Goal: Task Accomplishment & Management: Complete application form

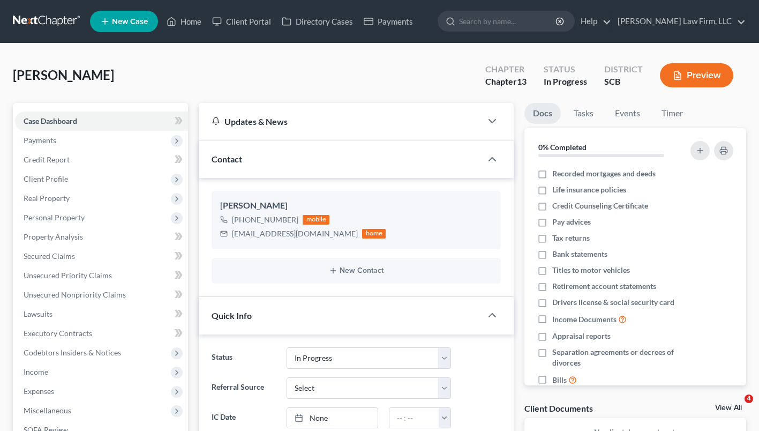
select select "3"
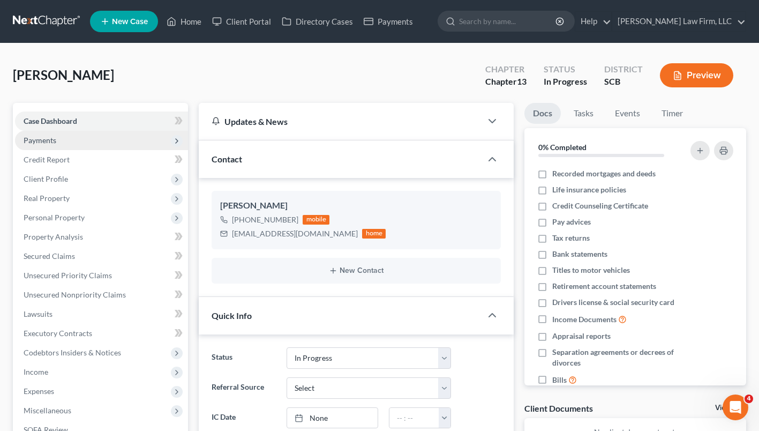
click at [70, 143] on span "Payments" at bounding box center [101, 140] width 173 height 19
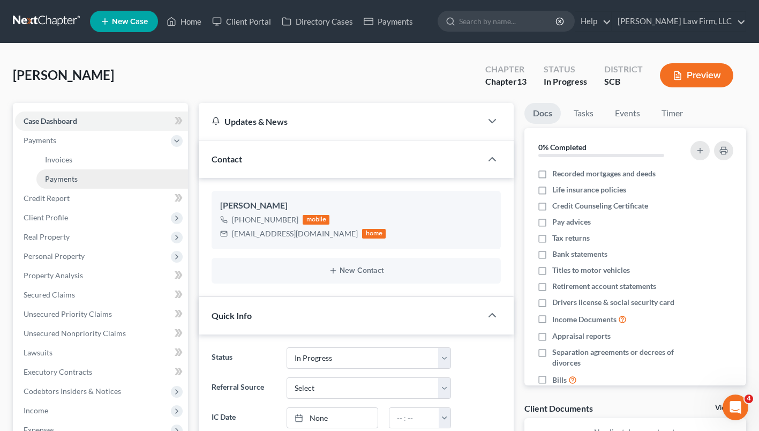
click at [75, 182] on span "Payments" at bounding box center [61, 178] width 33 height 9
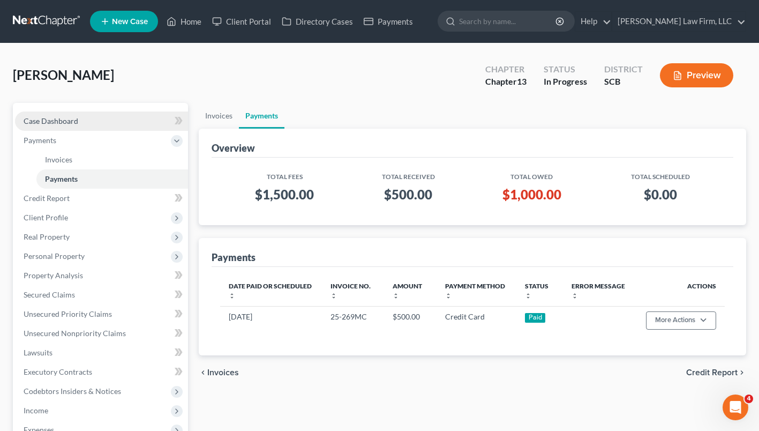
click at [116, 124] on link "Case Dashboard" at bounding box center [101, 120] width 173 height 19
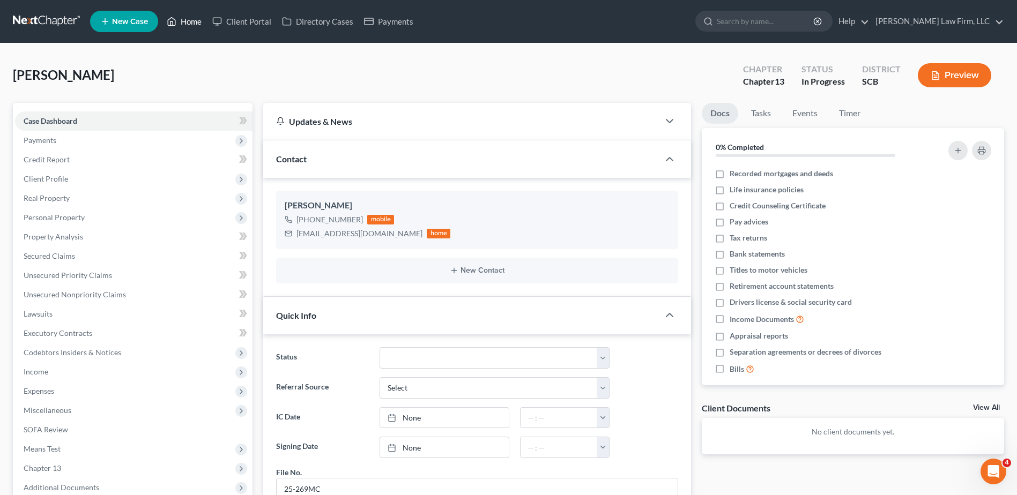
click at [184, 25] on link "Home" at bounding box center [184, 21] width 46 height 19
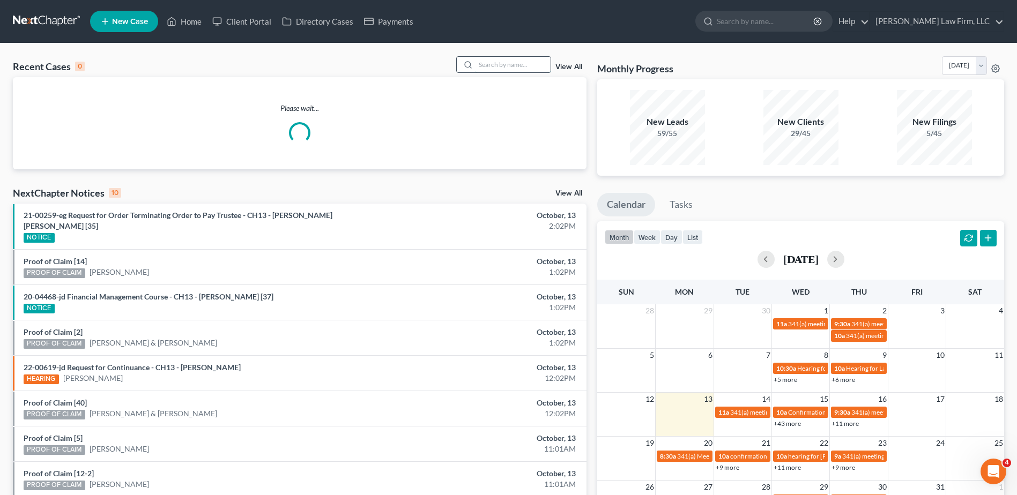
click at [510, 69] on input "search" at bounding box center [512, 65] width 75 height 16
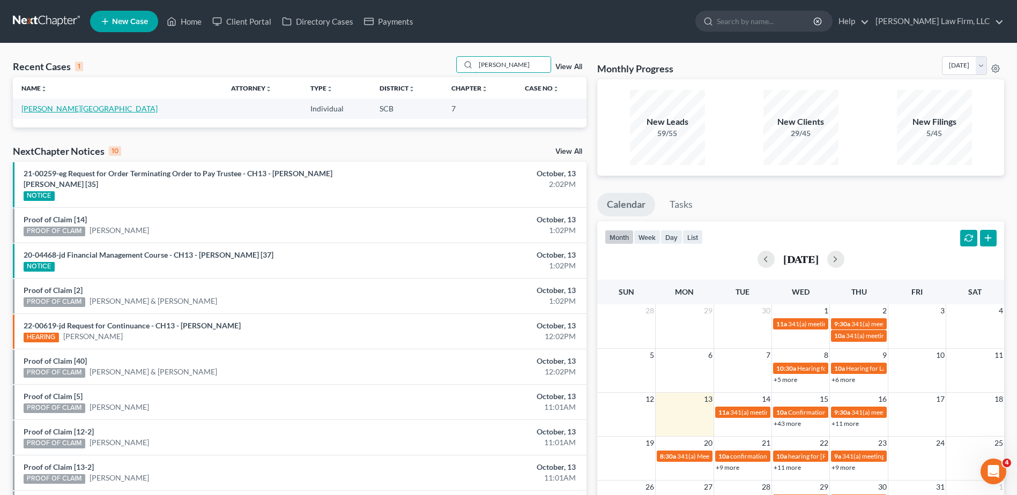
type input "[PERSON_NAME]"
click at [51, 108] on link "[PERSON_NAME][GEOGRAPHIC_DATA]" at bounding box center [89, 108] width 136 height 9
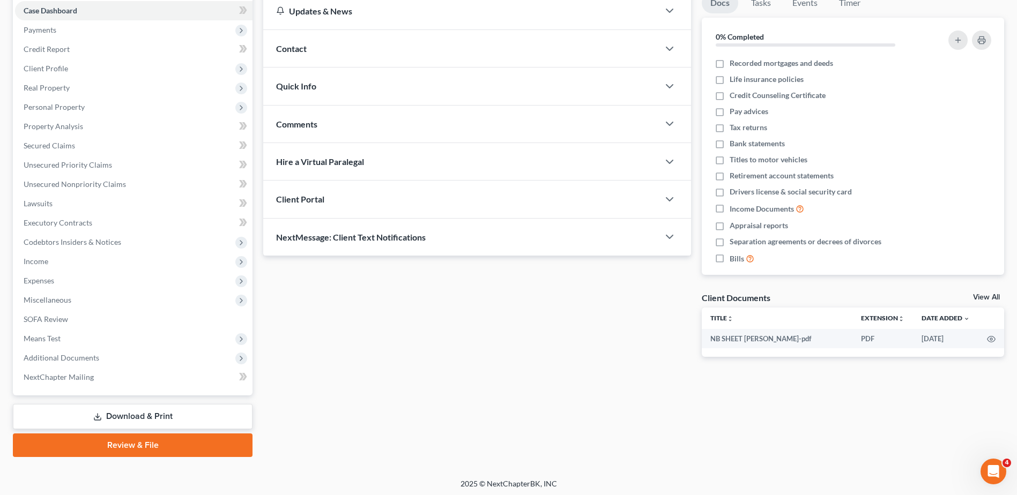
scroll to position [113, 0]
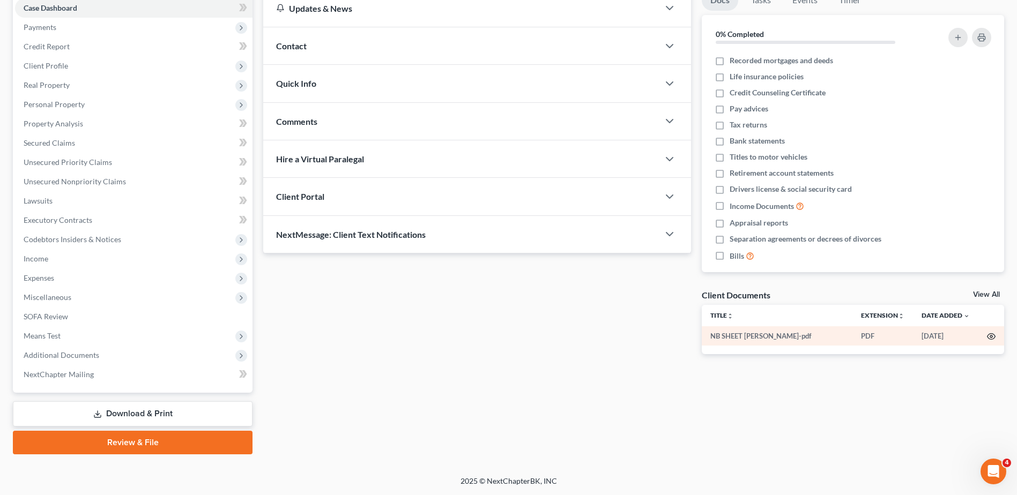
click at [759, 339] on icon "button" at bounding box center [991, 337] width 8 height 6
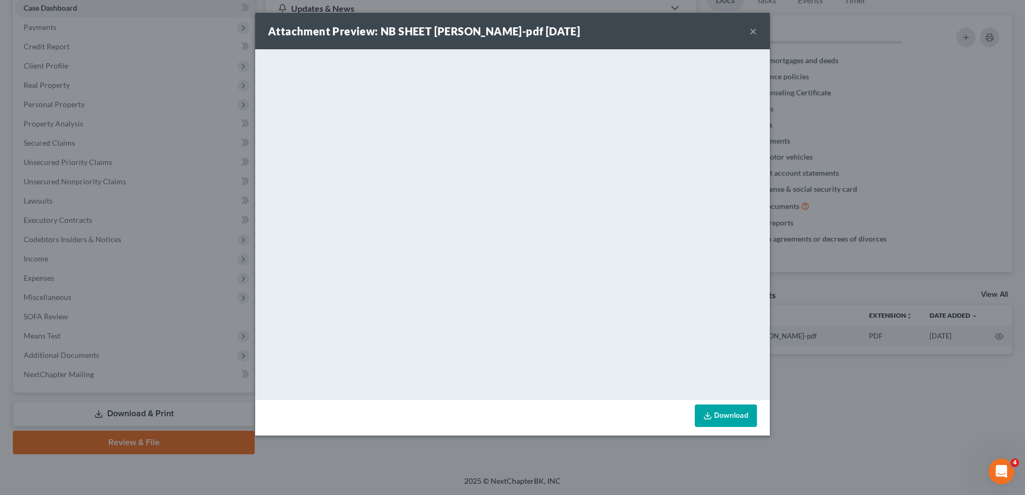
click at [752, 30] on button "×" at bounding box center [753, 31] width 8 height 13
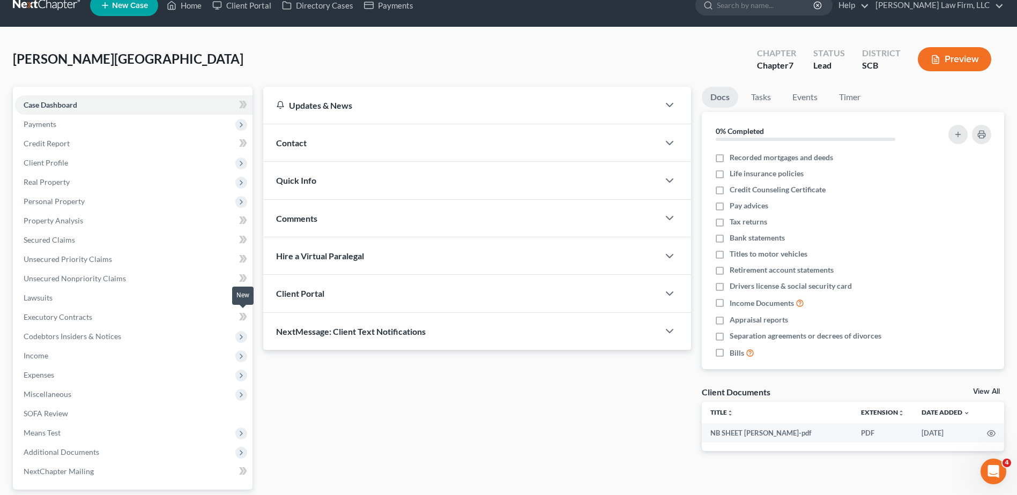
scroll to position [0, 0]
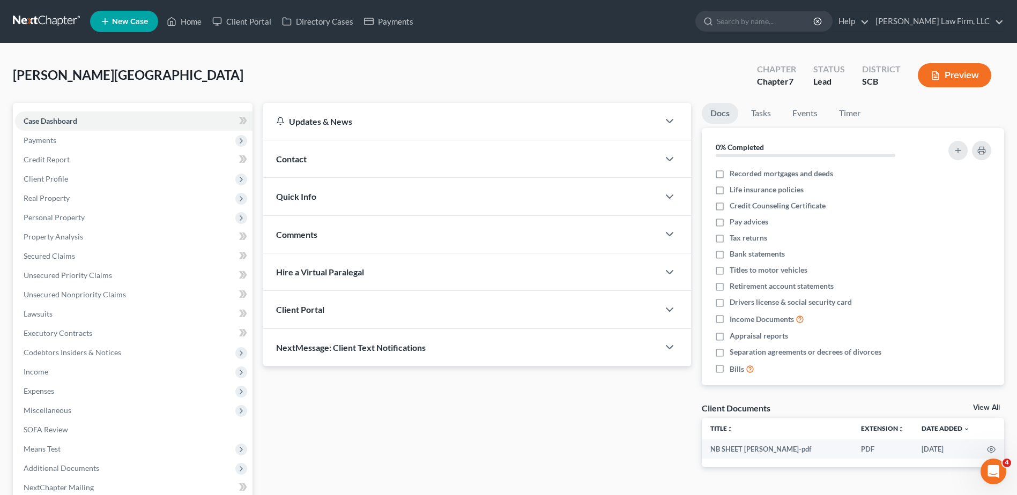
click at [299, 230] on span "Comments" at bounding box center [296, 234] width 41 height 10
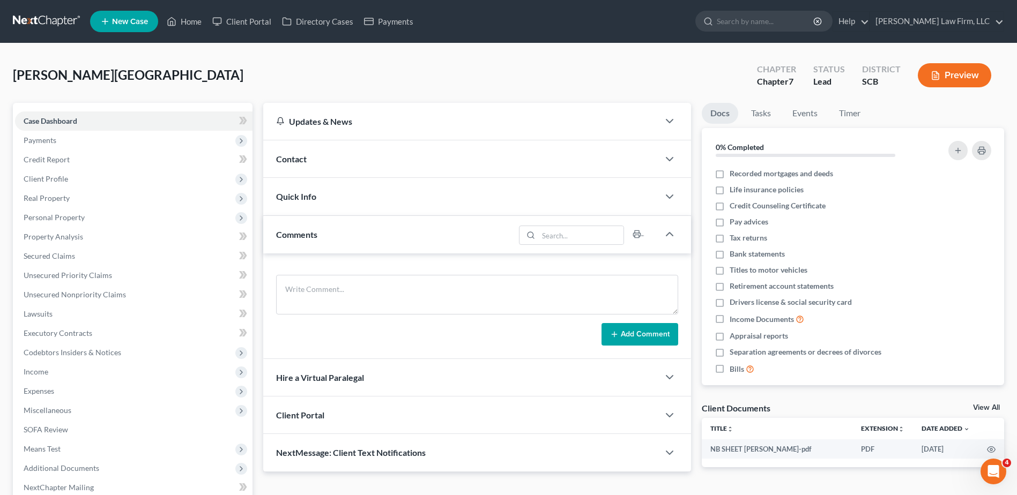
click at [314, 233] on span "Comments" at bounding box center [296, 234] width 41 height 10
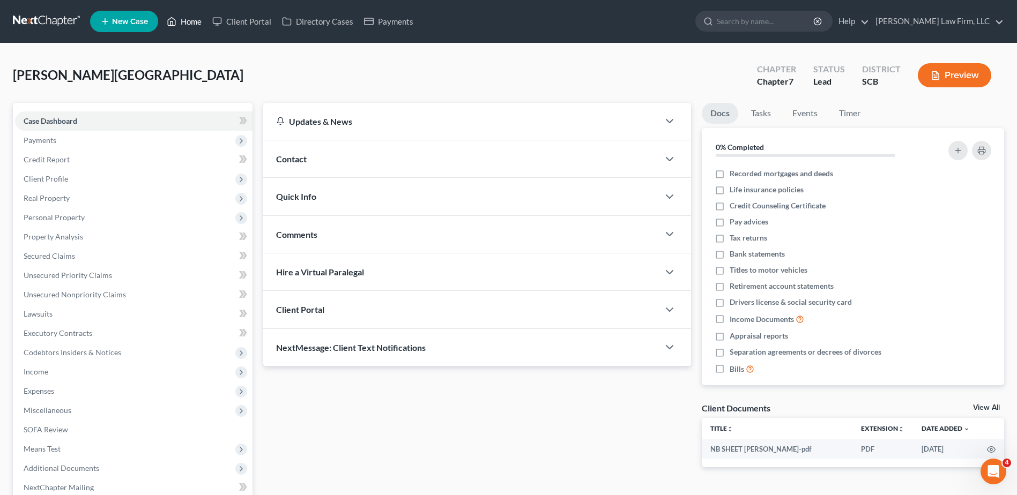
click at [172, 20] on icon at bounding box center [172, 21] width 10 height 13
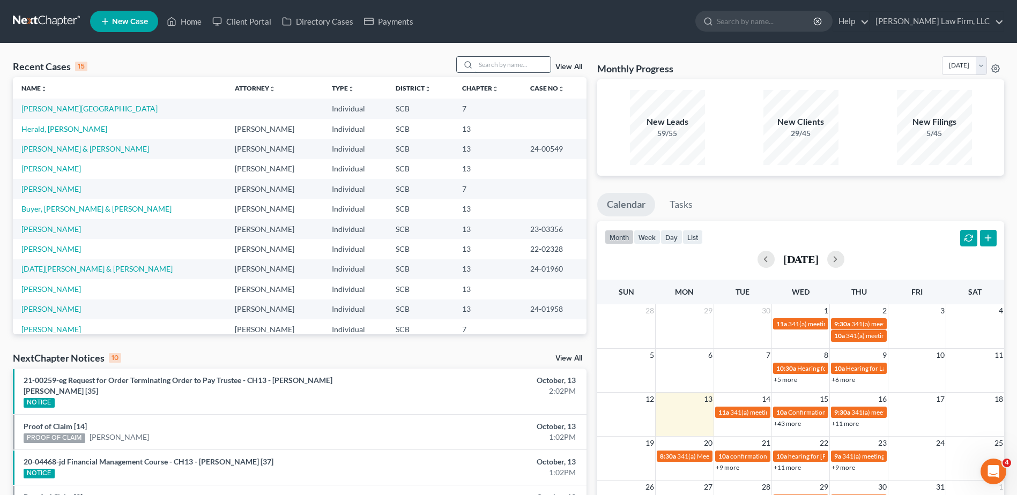
click at [495, 71] on input "search" at bounding box center [512, 65] width 75 height 16
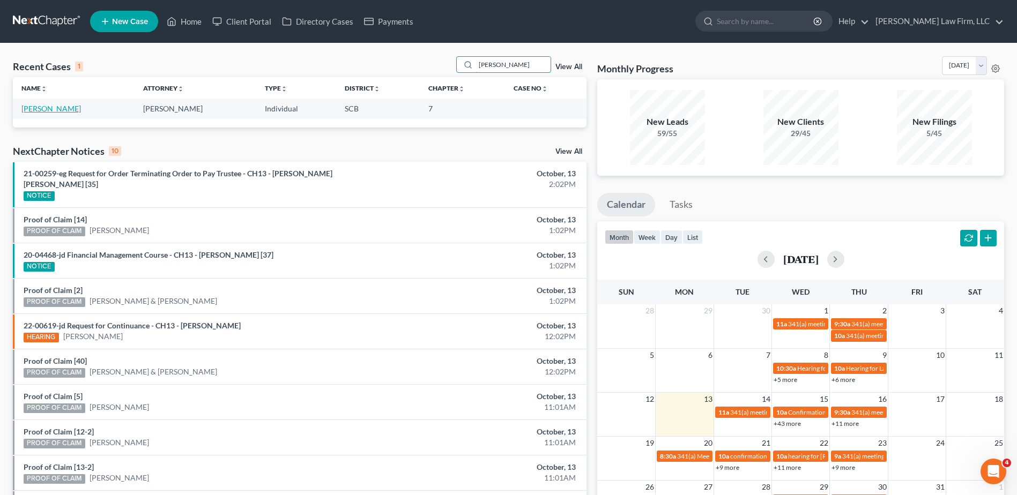
type input "[PERSON_NAME]"
click at [57, 106] on link "[PERSON_NAME]" at bounding box center [50, 108] width 59 height 9
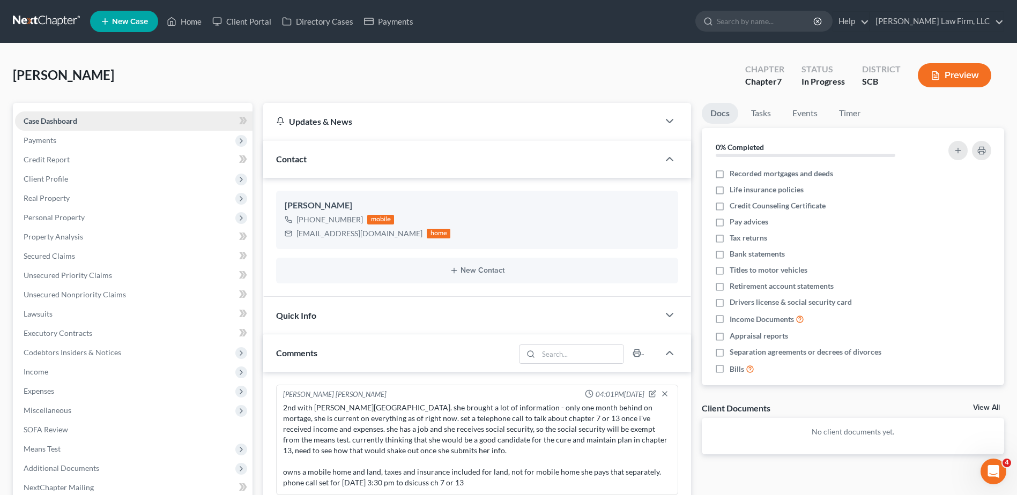
scroll to position [144, 0]
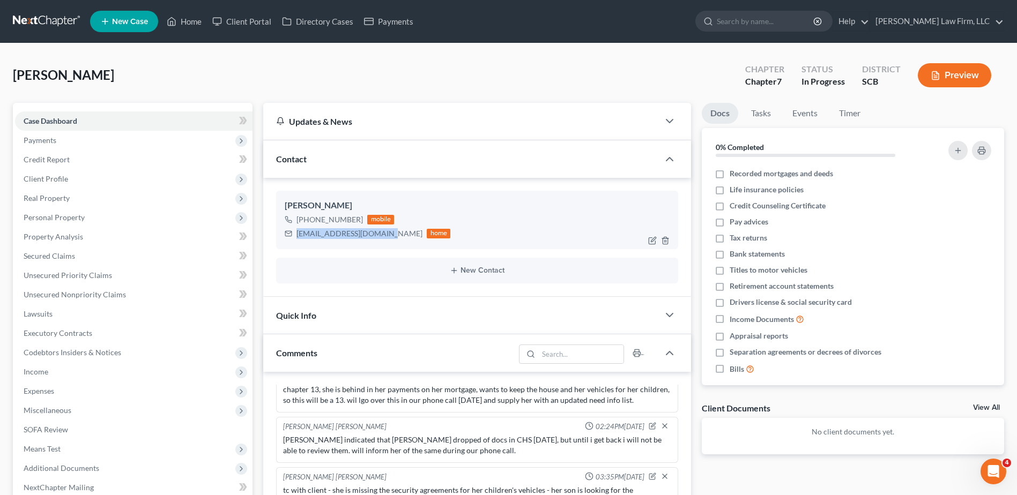
drag, startPoint x: 380, startPoint y: 235, endPoint x: 297, endPoint y: 236, distance: 83.1
click at [297, 236] on div "[EMAIL_ADDRESS][DOMAIN_NAME]" at bounding box center [359, 233] width 126 height 11
copy div "[EMAIL_ADDRESS][DOMAIN_NAME]"
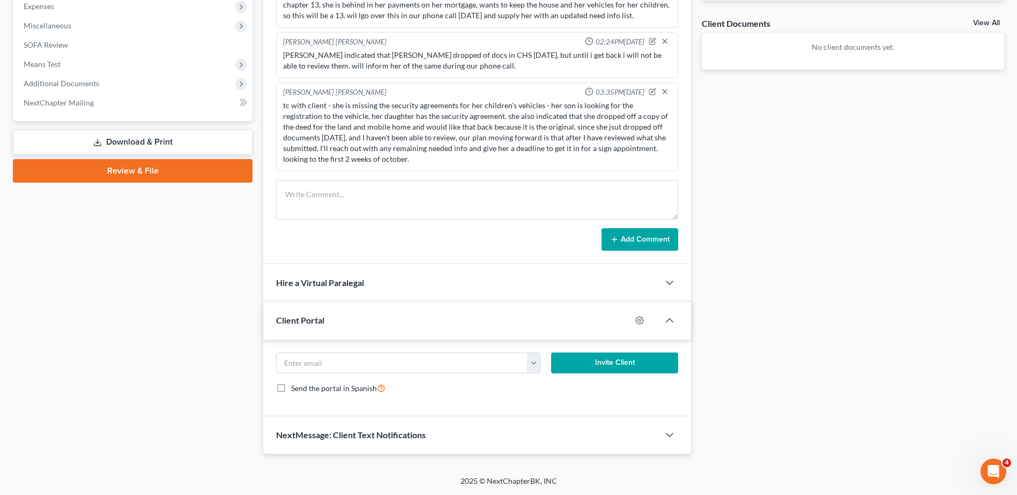
scroll to position [10, 0]
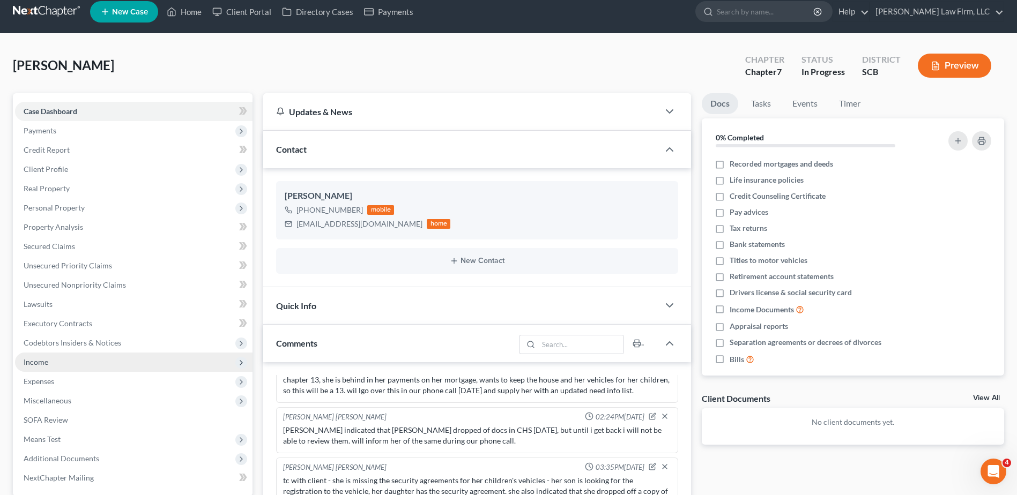
click at [63, 367] on span "Income" at bounding box center [133, 362] width 237 height 19
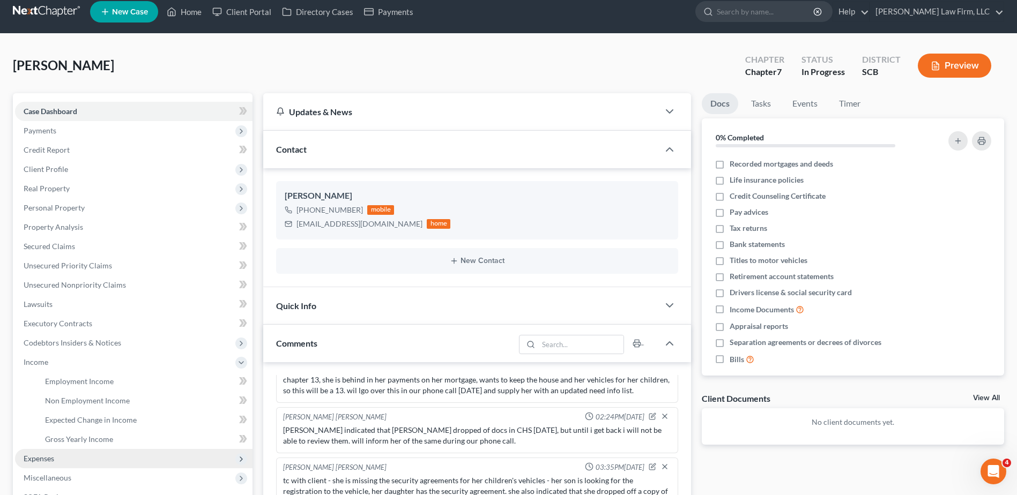
click at [73, 430] on span "Expenses" at bounding box center [133, 458] width 237 height 19
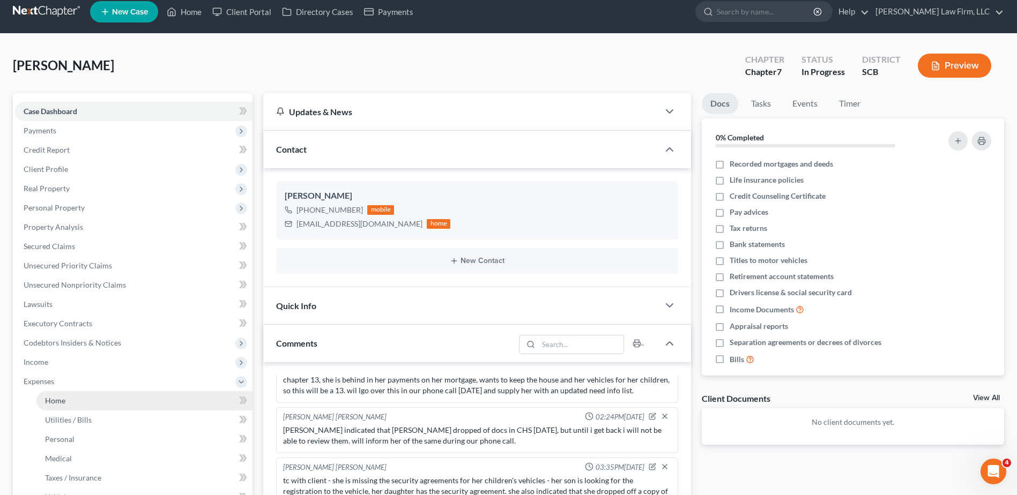
click at [61, 405] on link "Home" at bounding box center [144, 400] width 216 height 19
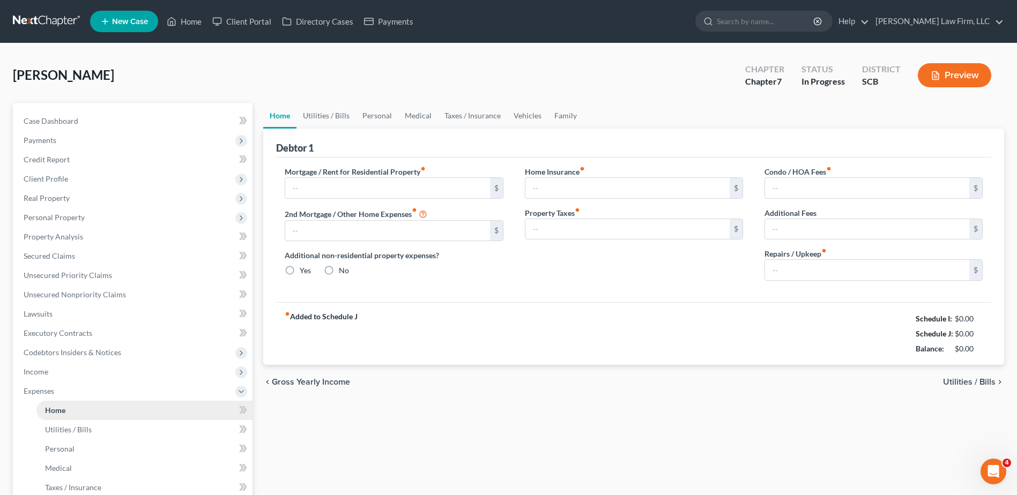
type input "0.00"
radio input "true"
type input "234.75"
type input "37.96"
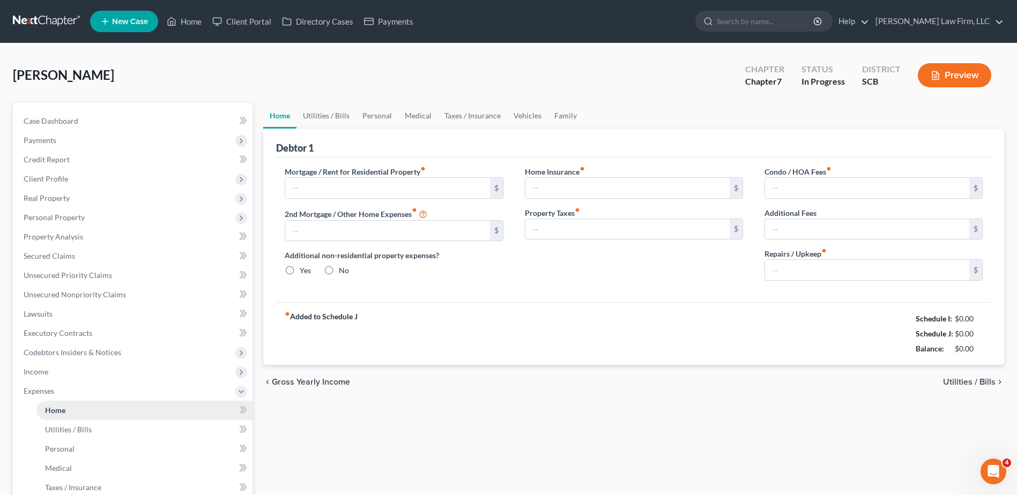
type input "0.00"
type input "200.00"
click at [78, 123] on link "Case Dashboard" at bounding box center [133, 120] width 237 height 19
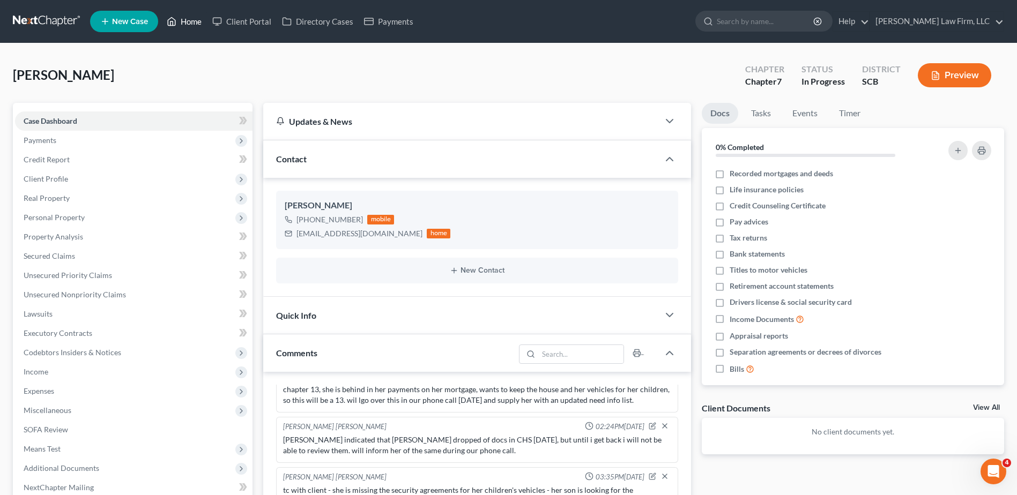
click at [193, 21] on link "Home" at bounding box center [184, 21] width 46 height 19
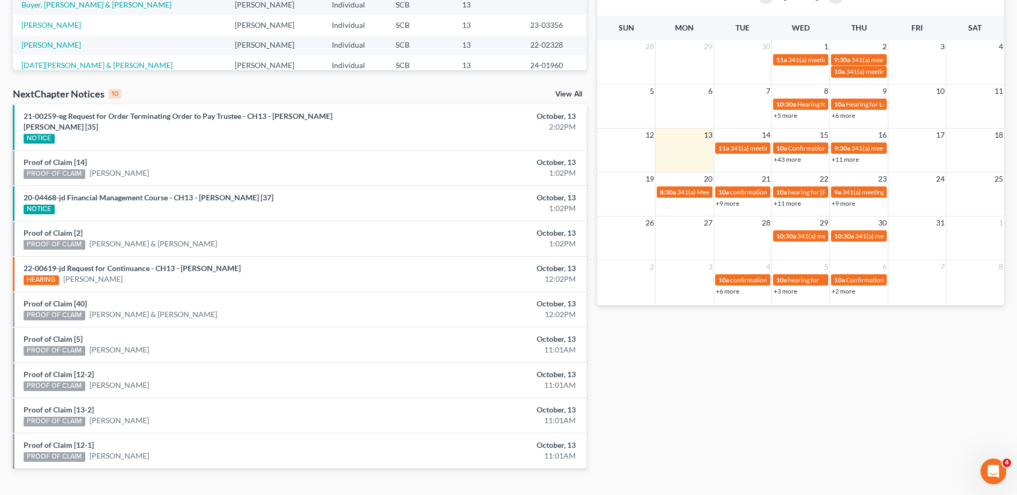
scroll to position [268, 0]
